Goal: Transaction & Acquisition: Purchase product/service

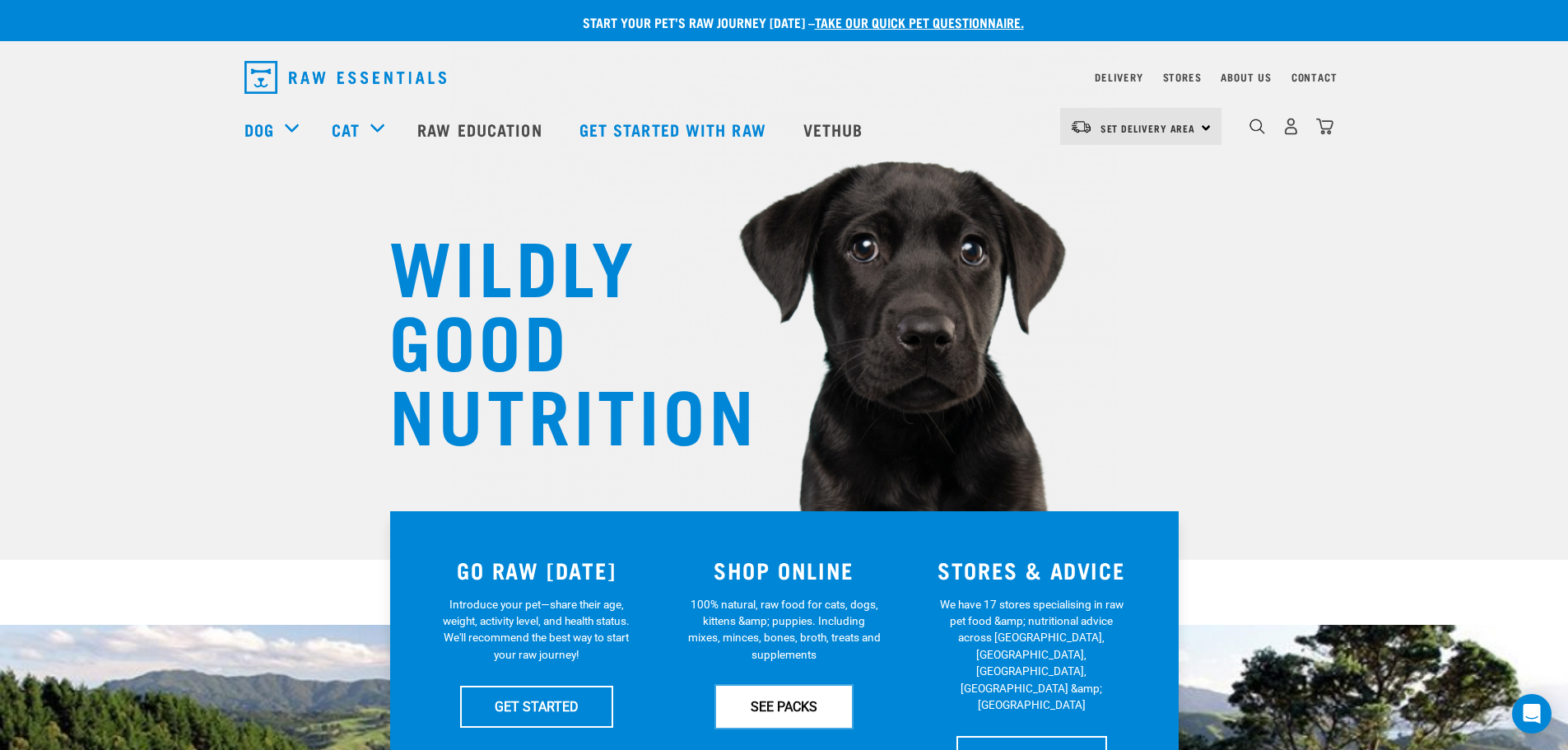
click at [792, 701] on link "SEE PACKS" at bounding box center [784, 707] width 136 height 42
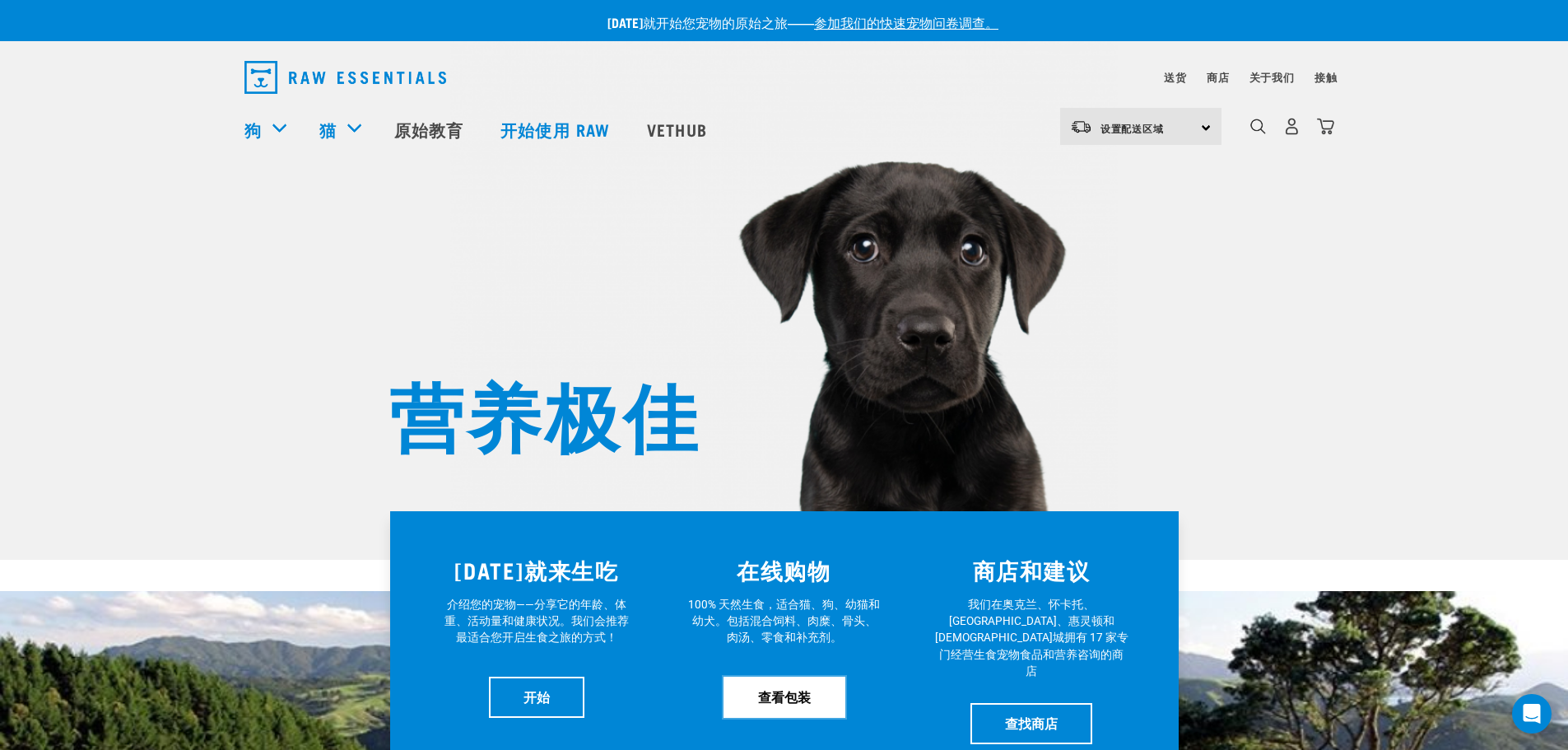
click at [811, 695] on link "查看包装" at bounding box center [785, 697] width 122 height 42
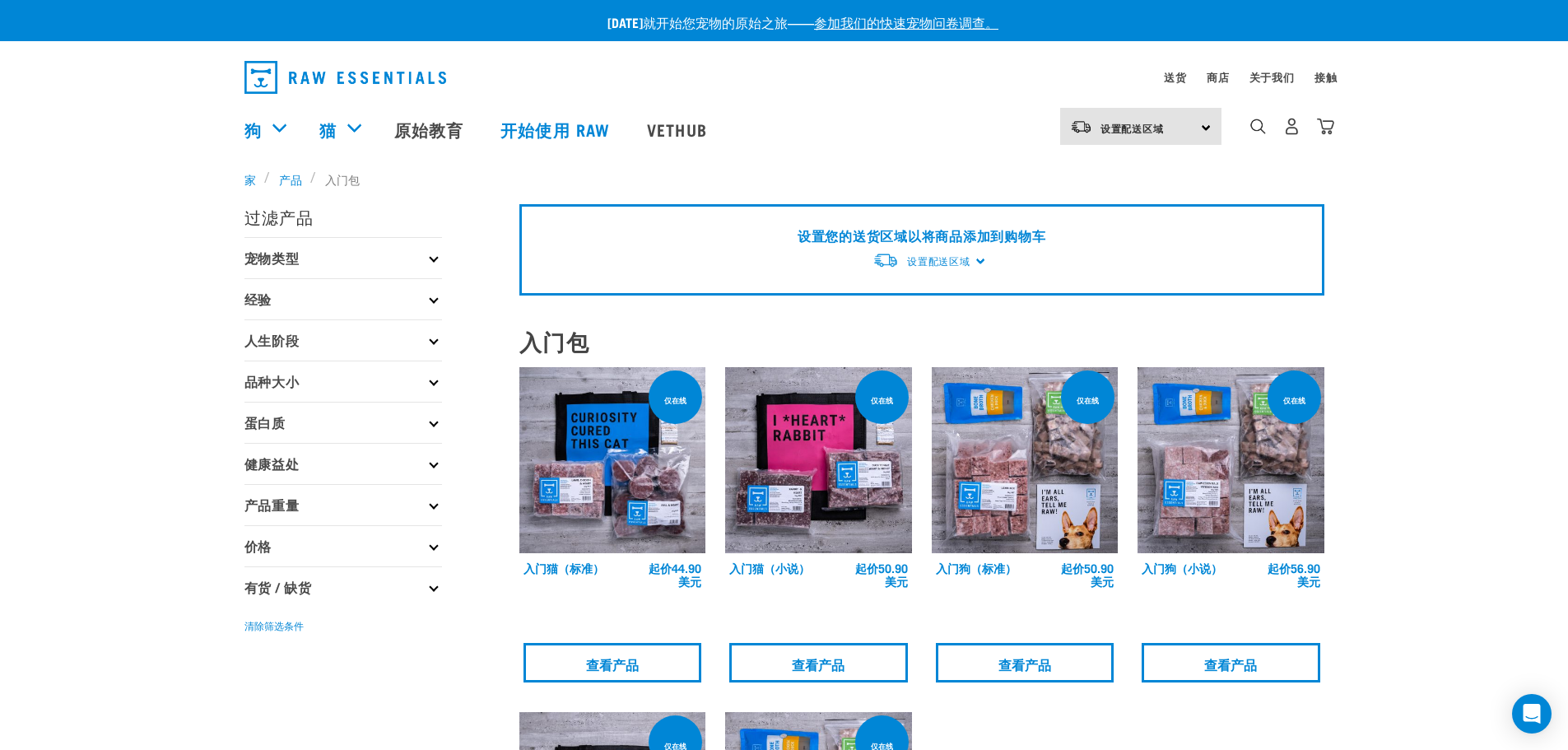
click at [359, 246] on p "宠物类型" at bounding box center [343, 257] width 198 height 42
click at [275, 300] on label "狗" at bounding box center [276, 302] width 46 height 20
click at [255, 300] on input "狗" at bounding box center [250, 301] width 11 height 11
checkbox input "true"
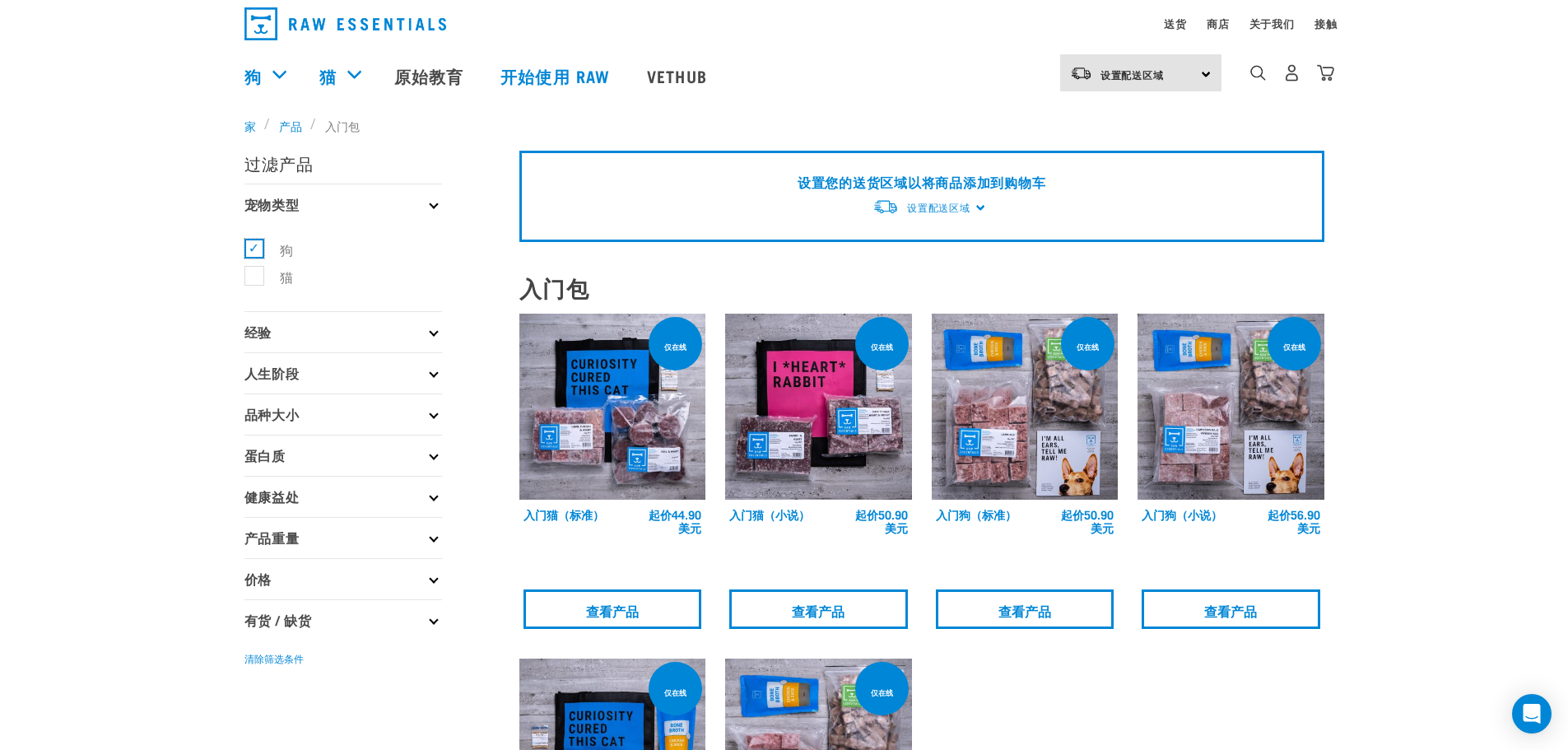
scroll to position [82, 0]
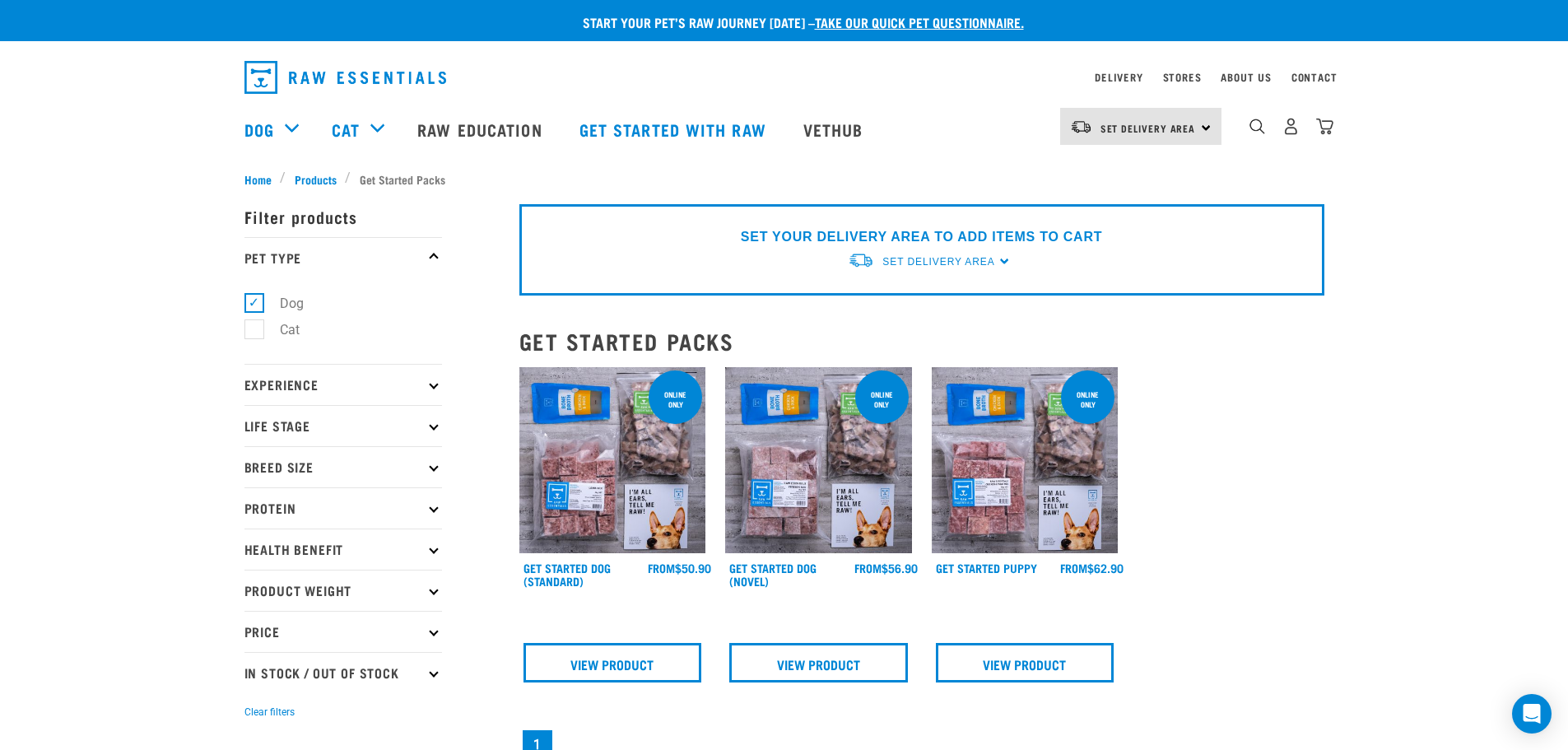
click at [323, 180] on div "× Filter products Pet Type Dog Cat Experience New Raw Feeder Experienced Raw Fe…" at bounding box center [372, 596] width 275 height 839
click at [317, 178] on div "× Filter products Pet Type Dog Cat Experience New Raw Feeder Experienced Raw Fe…" at bounding box center [372, 596] width 275 height 839
click at [308, 175] on span "Products" at bounding box center [315, 178] width 42 height 18
click at [319, 169] on div "×" at bounding box center [784, 166] width 1568 height 8
click at [318, 180] on div "× Filter products Pet Type Dog Cat Experience New Raw Feeder Experienced Raw Fe…" at bounding box center [372, 596] width 275 height 839
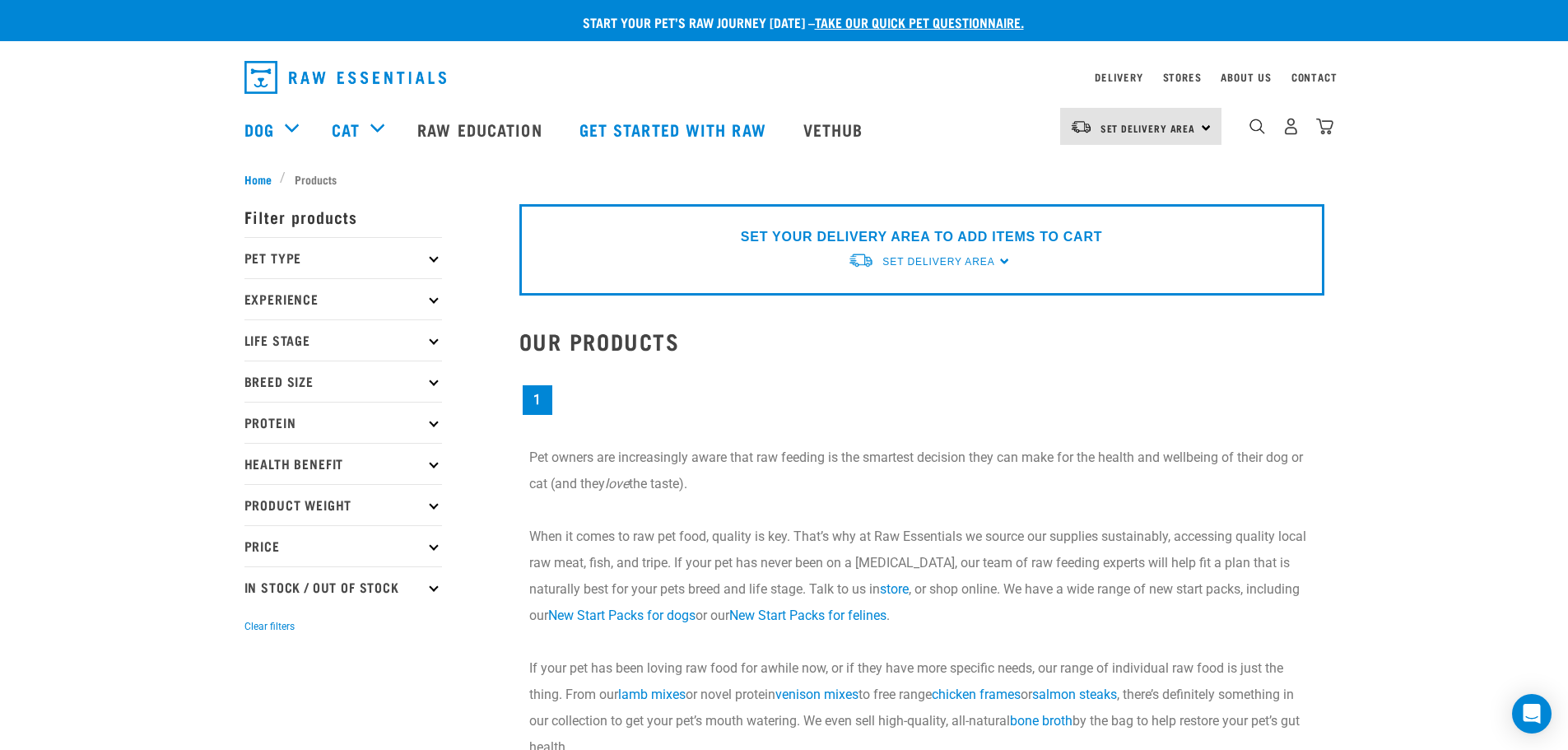
click at [346, 259] on p "Pet Type" at bounding box center [343, 257] width 198 height 42
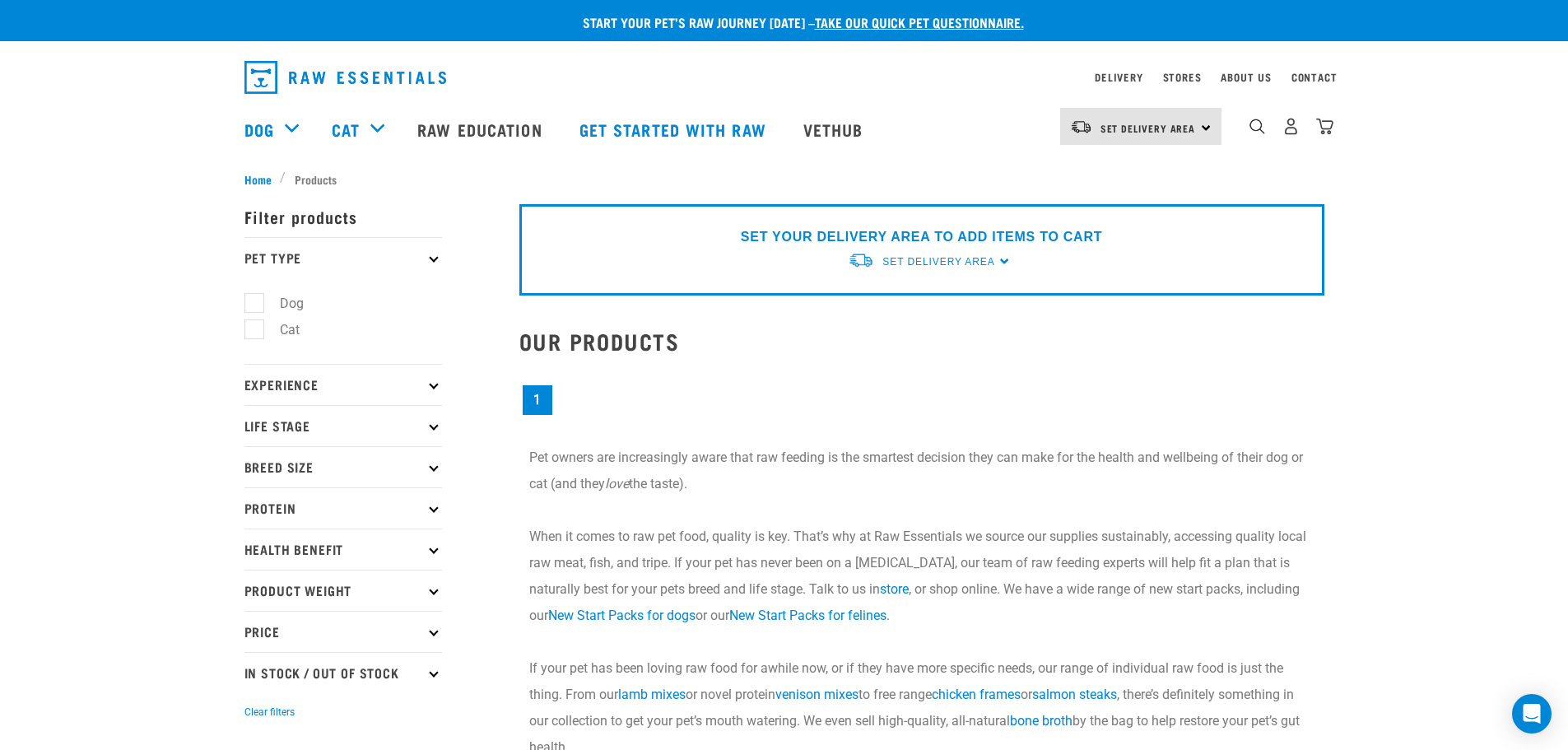
click at [297, 299] on label "Dog" at bounding box center [281, 303] width 56 height 20
click at [255, 299] on input "Dog" at bounding box center [250, 301] width 11 height 11
checkbox input "true"
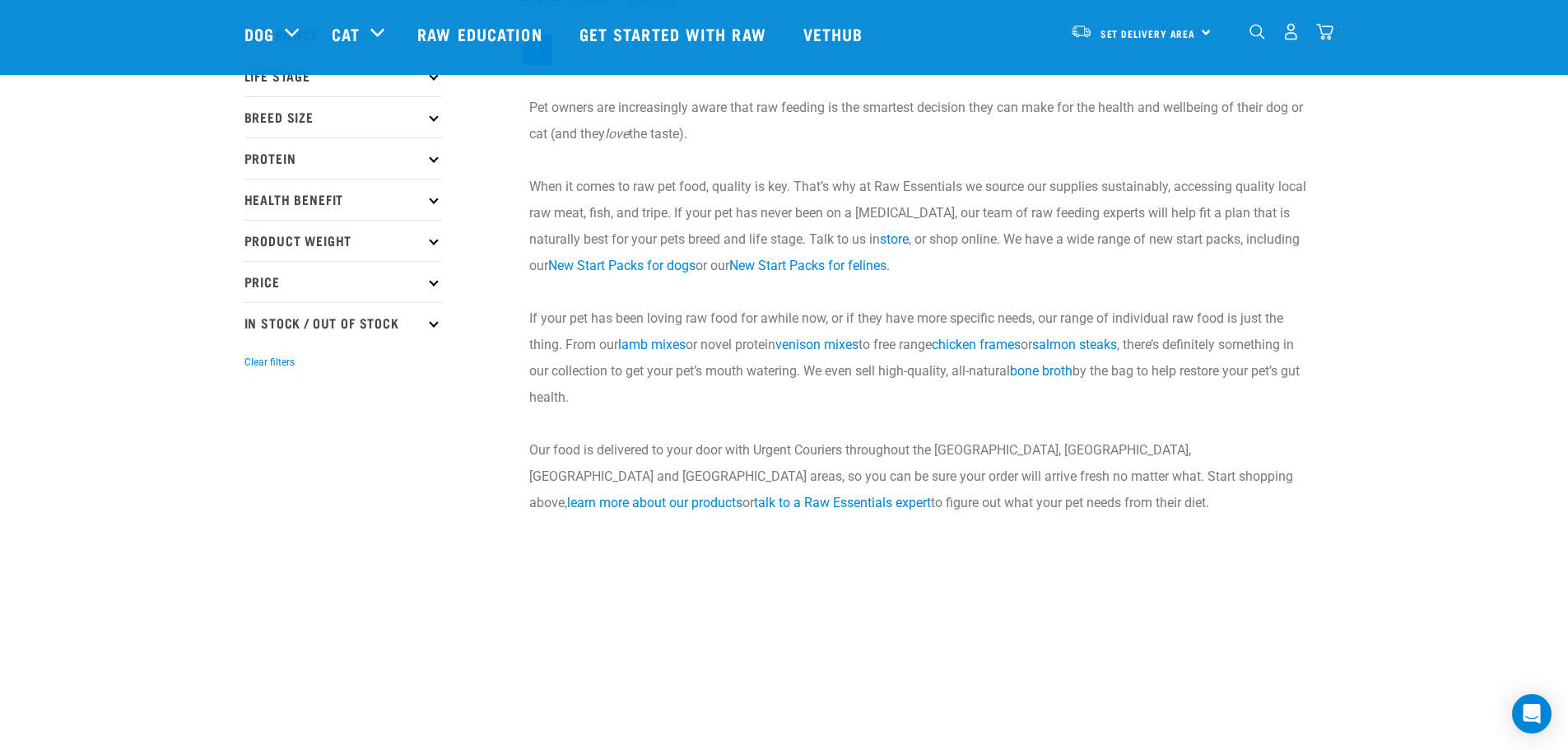
scroll to position [329, 0]
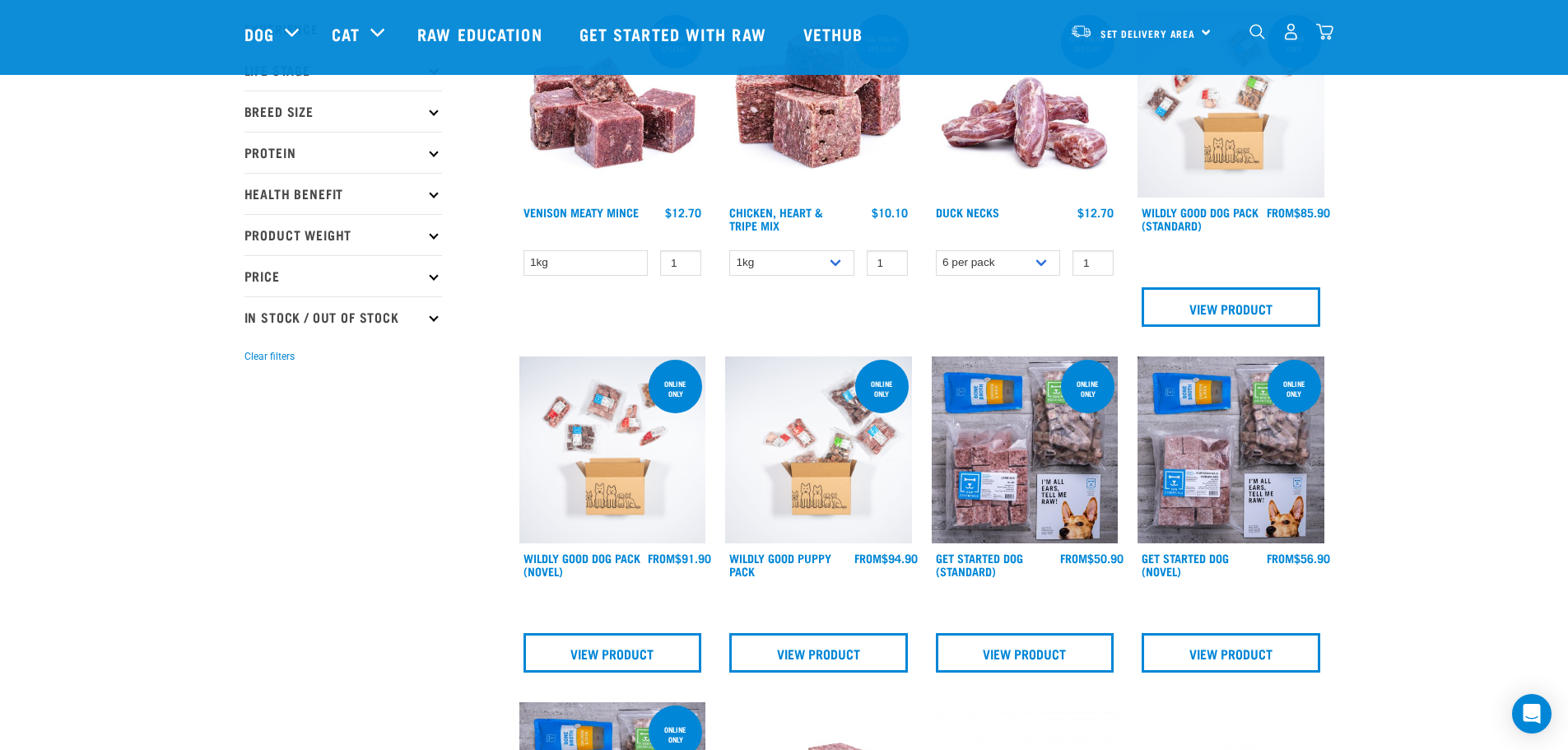
scroll to position [82, 0]
